Goal: Task Accomplishment & Management: Use online tool/utility

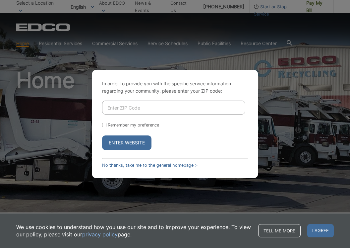
click at [162, 107] on input "Enter ZIP Code" at bounding box center [173, 108] width 143 height 14
type input "92028"
click at [139, 140] on button "Enter Website" at bounding box center [126, 142] width 49 height 15
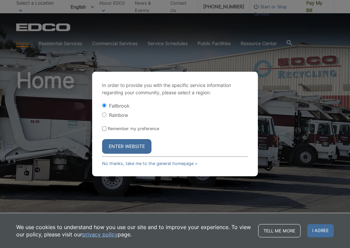
click at [135, 149] on button "Enter Website" at bounding box center [126, 146] width 49 height 15
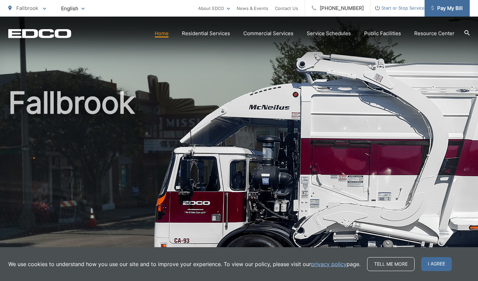
click at [350, 9] on span "Pay My Bill" at bounding box center [447, 8] width 32 height 8
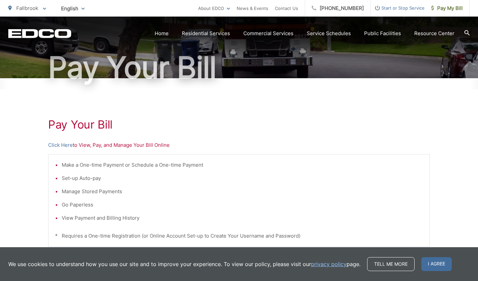
scroll to position [91, 0]
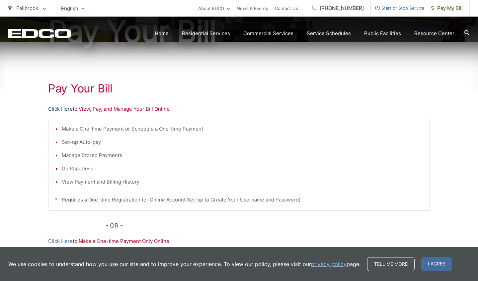
click at [63, 109] on link "Click Here" at bounding box center [60, 109] width 25 height 8
